Goal: Information Seeking & Learning: Find contact information

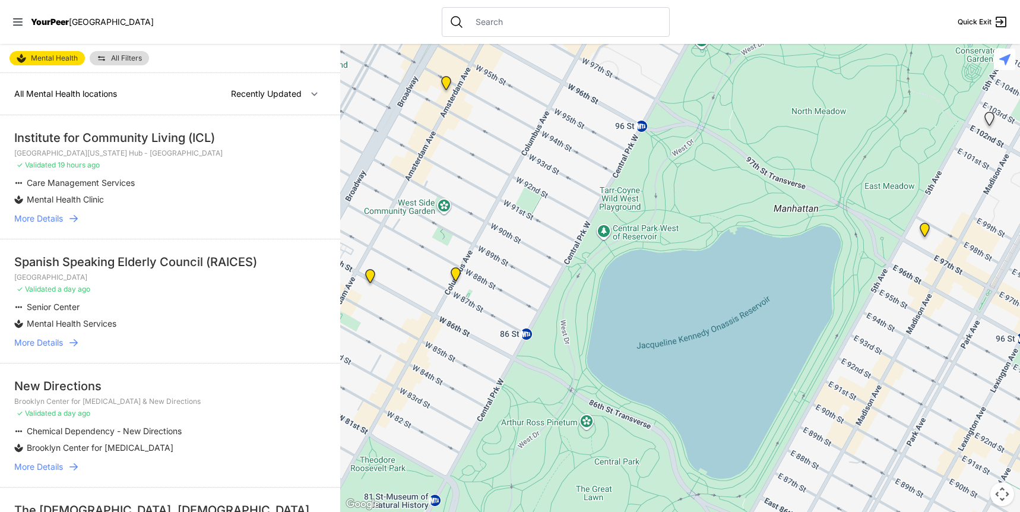
scroll to position [2, 0]
click at [107, 450] on p "Brooklyn Center for [MEDICAL_DATA]" at bounding box center [100, 445] width 147 height 12
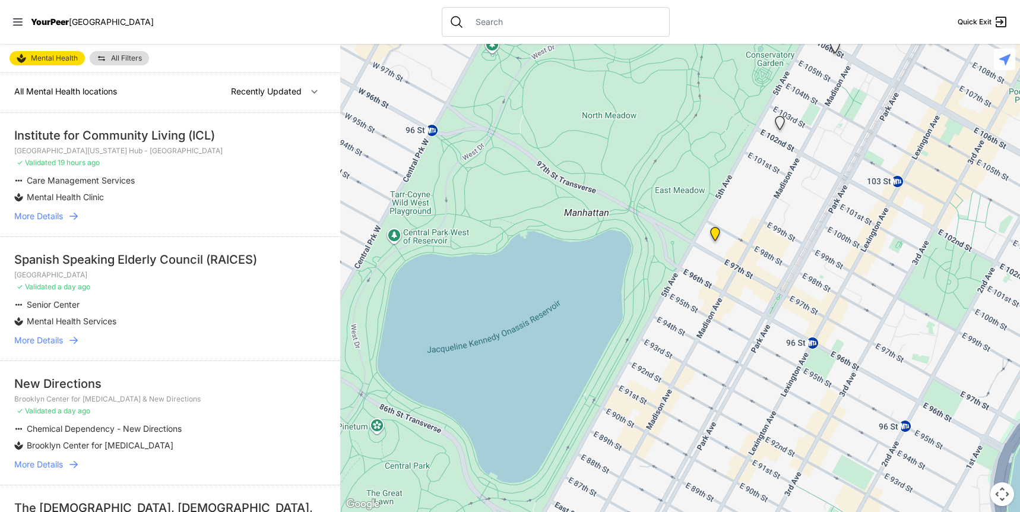
drag, startPoint x: 615, startPoint y: 395, endPoint x: 404, endPoint y: 397, distance: 211.3
click at [404, 397] on div at bounding box center [680, 278] width 680 height 468
click at [713, 239] on img "Hospital Adult Outpatient Psychiatry Clinic: 5th Avenue" at bounding box center [714, 236] width 15 height 19
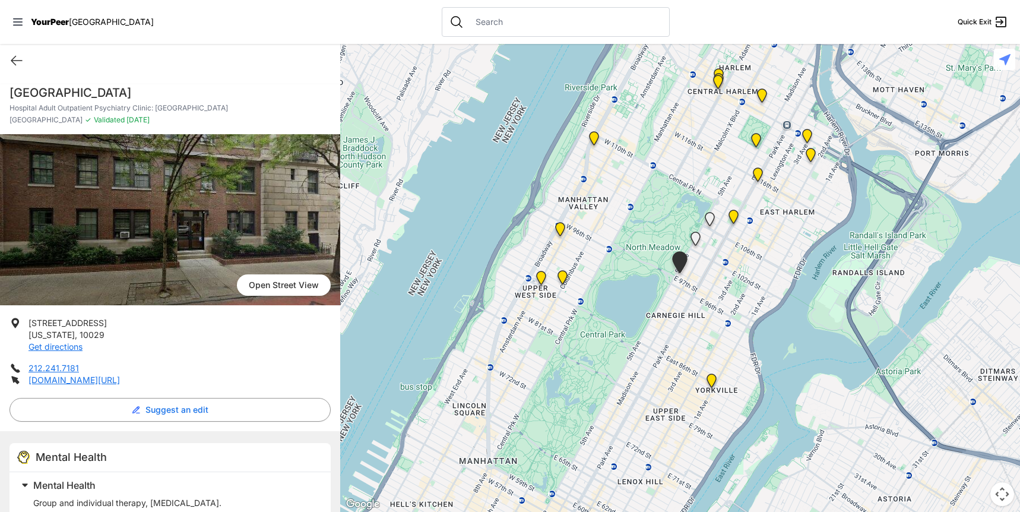
click at [561, 280] on img "TOP Opportunities / Green Keepers" at bounding box center [562, 279] width 15 height 19
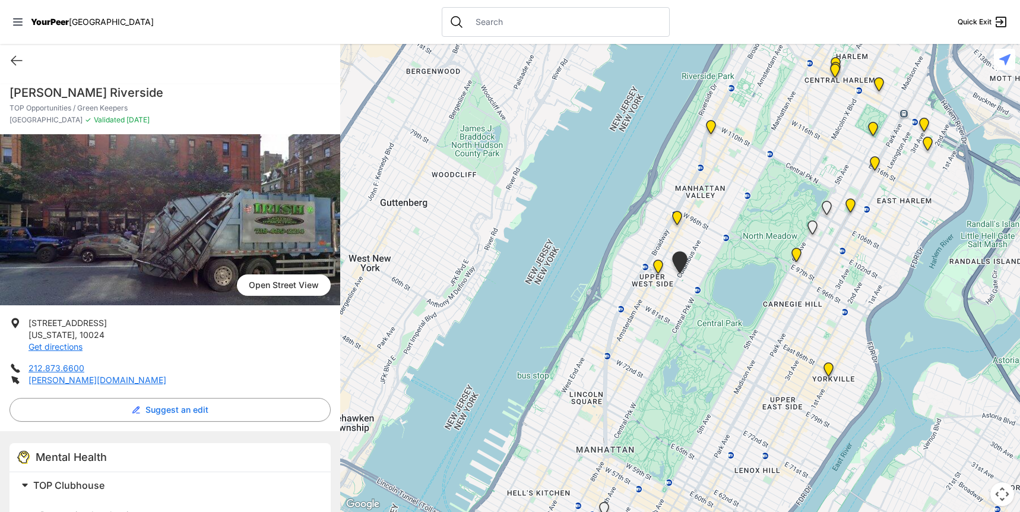
click at [653, 266] on img "86th Street" at bounding box center [657, 268] width 15 height 19
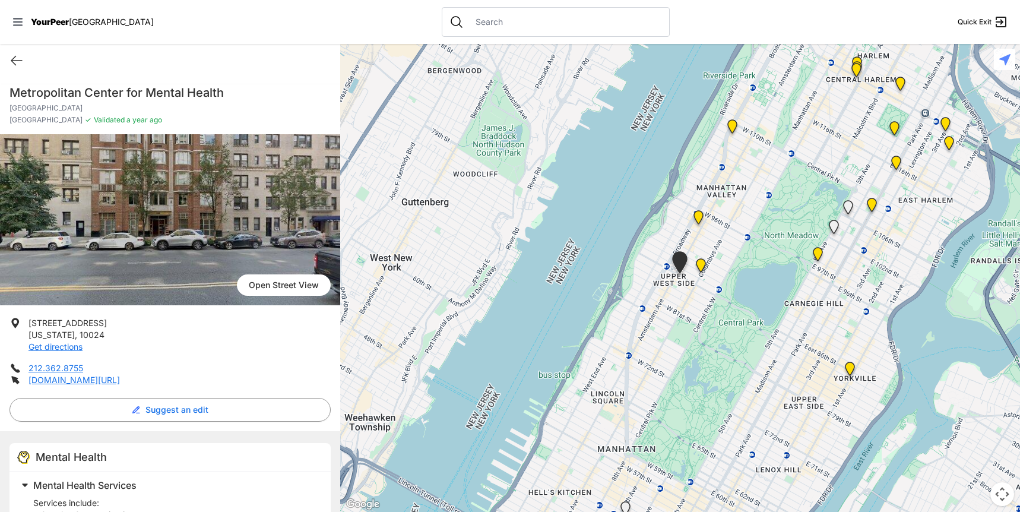
click at [697, 213] on img "Amsterdam Family Health Center" at bounding box center [698, 219] width 15 height 19
